Goal: Information Seeking & Learning: Check status

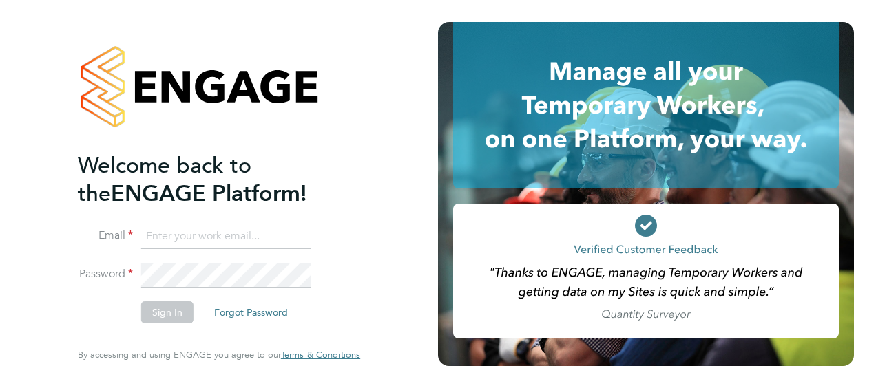
type input "[PERSON_NAME][EMAIL_ADDRESS][PERSON_NAME][DOMAIN_NAME]"
click at [183, 315] on button "Sign In" at bounding box center [167, 313] width 52 height 22
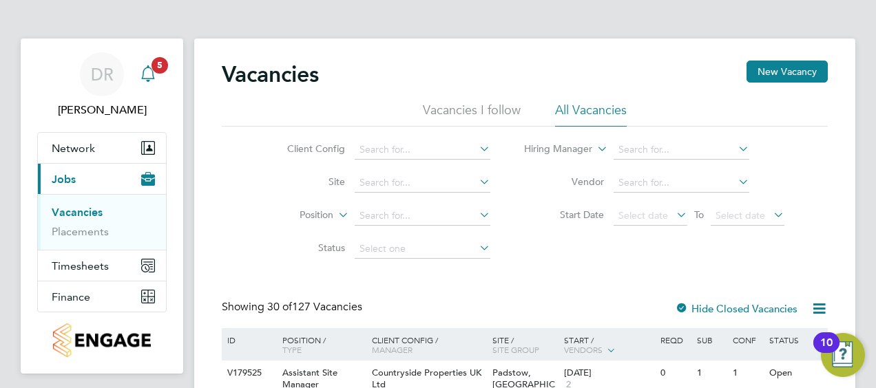
click at [152, 69] on span "5" at bounding box center [159, 65] width 17 height 17
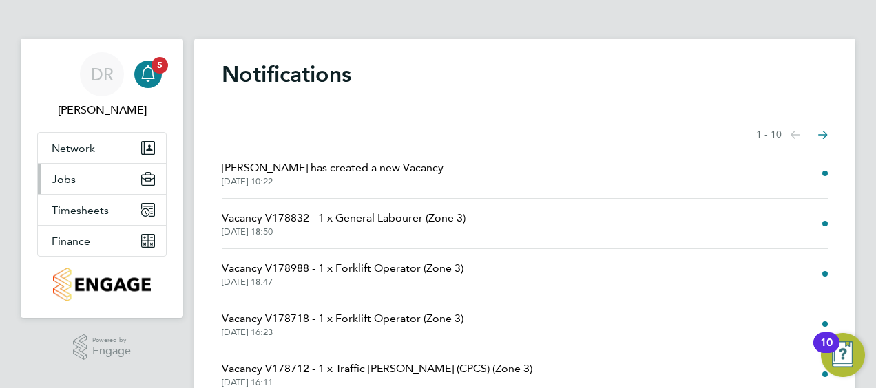
click at [98, 179] on button "Jobs" at bounding box center [102, 179] width 128 height 30
click at [76, 181] on button "Jobs" at bounding box center [102, 179] width 128 height 30
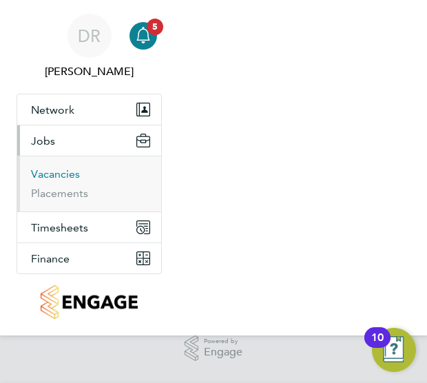
click at [72, 170] on link "Vacancies" at bounding box center [55, 173] width 49 height 13
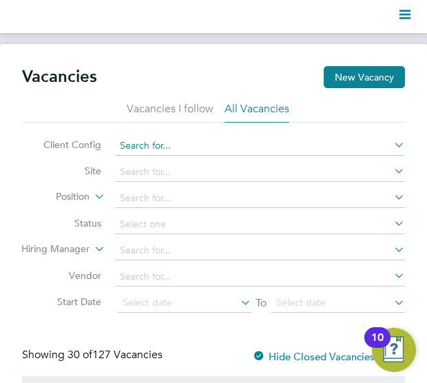
click at [160, 150] on input at bounding box center [260, 145] width 290 height 19
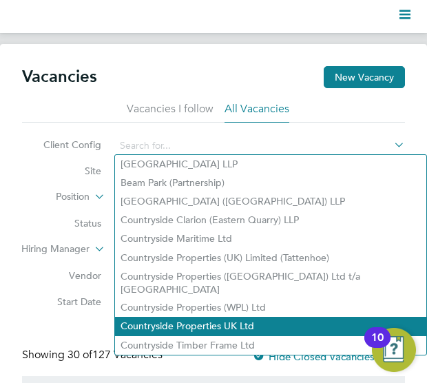
click at [167, 317] on li "Countryside Properties UK Ltd" at bounding box center [270, 326] width 311 height 19
type input "Countryside Properties UK Ltd"
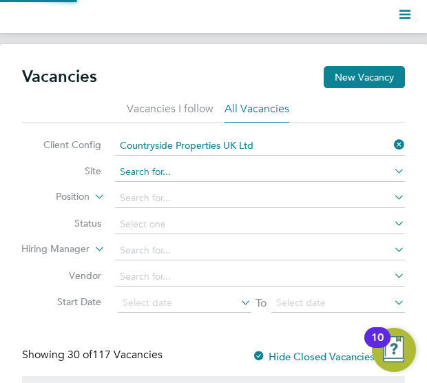
click at [166, 169] on input at bounding box center [260, 171] width 290 height 19
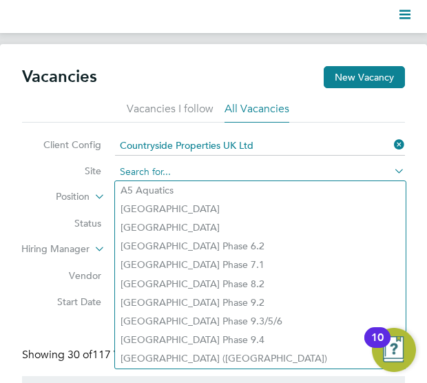
click at [166, 169] on input at bounding box center [260, 171] width 290 height 19
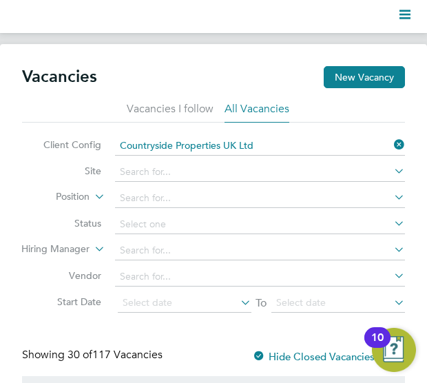
click at [72, 177] on li "Site" at bounding box center [213, 169] width 383 height 26
